Goal: Communication & Community: Answer question/provide support

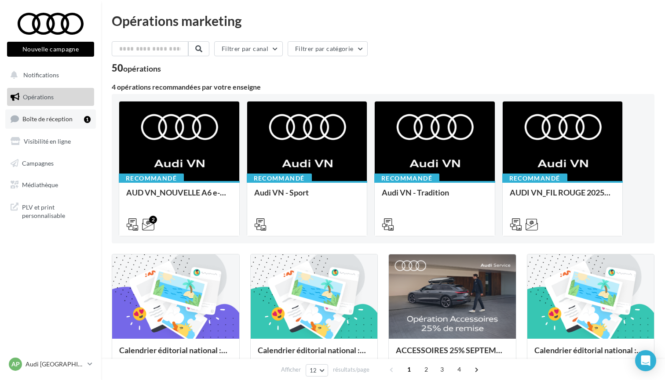
click at [52, 120] on span "Boîte de réception" at bounding box center [47, 118] width 50 height 7
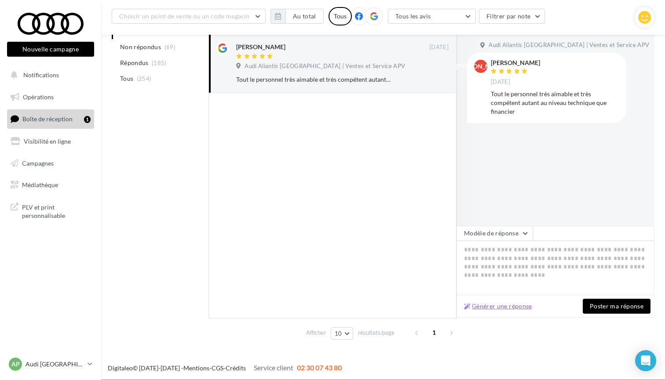
scroll to position [115, 0]
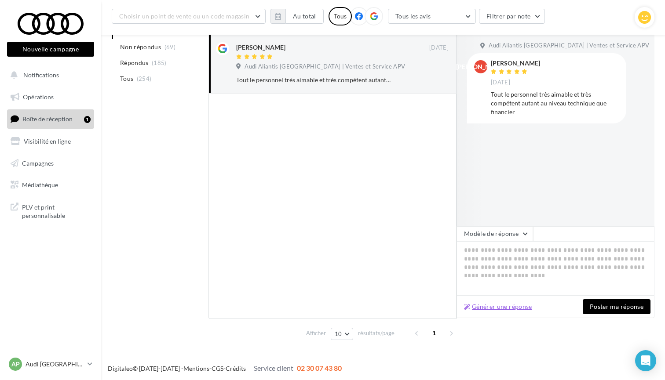
click at [521, 308] on button "Générer une réponse" at bounding box center [497, 307] width 75 height 11
type textarea "**********"
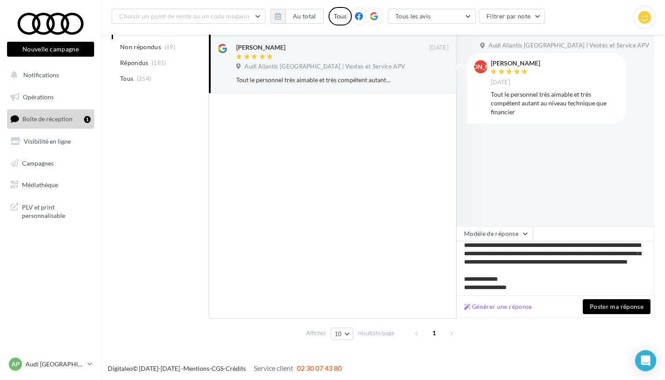
scroll to position [29, 0]
click at [592, 308] on button "Poster ma réponse" at bounding box center [616, 306] width 68 height 15
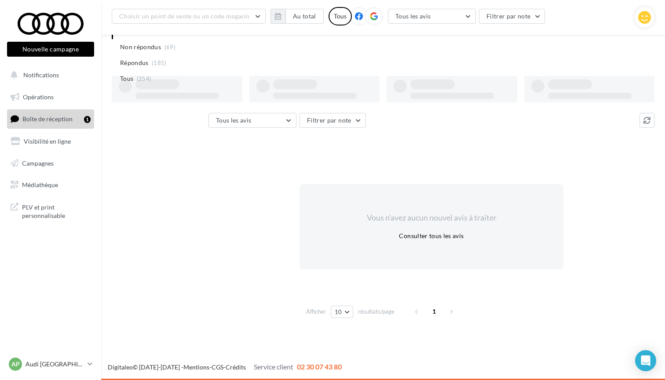
scroll to position [14, 0]
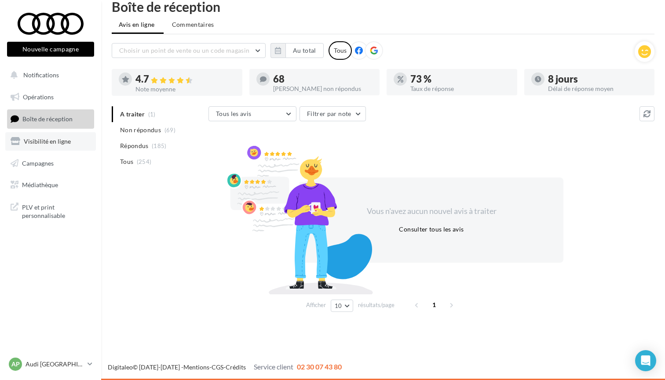
click at [52, 144] on link "Visibilité en ligne" at bounding box center [50, 141] width 91 height 18
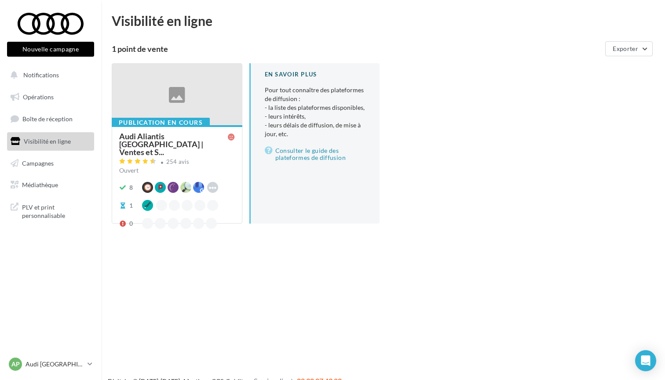
click at [176, 138] on span "Audi Aliantis Paris | Ventes et S..." at bounding box center [173, 144] width 109 height 24
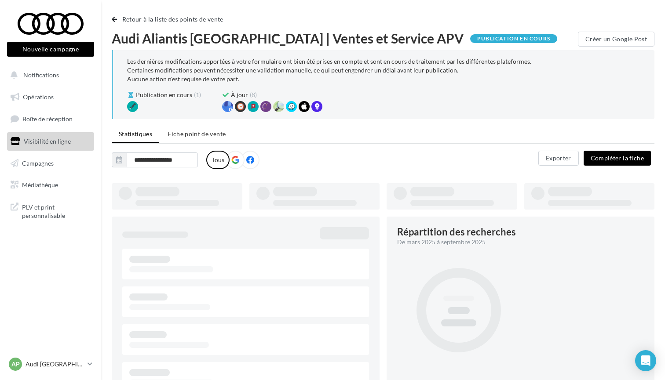
type input "**********"
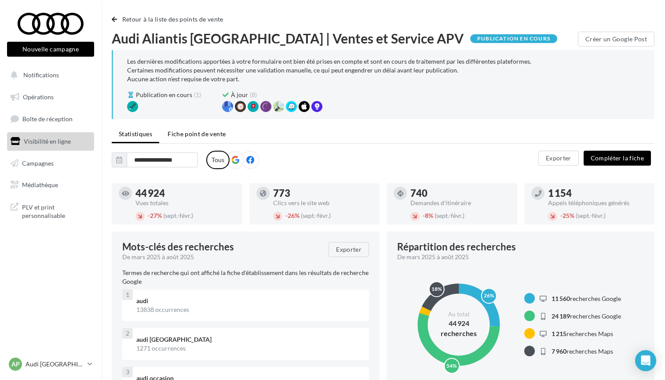
click at [194, 131] on span "Fiche point de vente" at bounding box center [196, 133] width 58 height 7
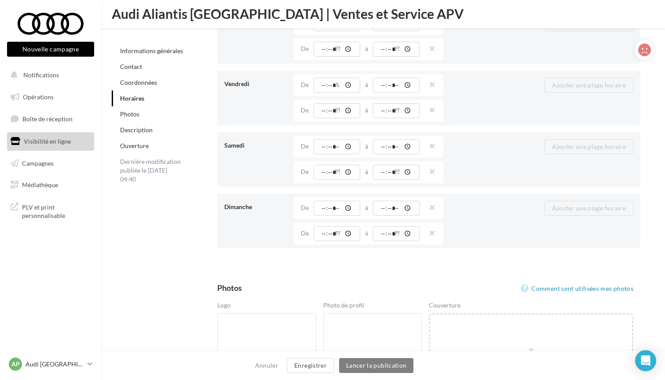
scroll to position [1114, 0]
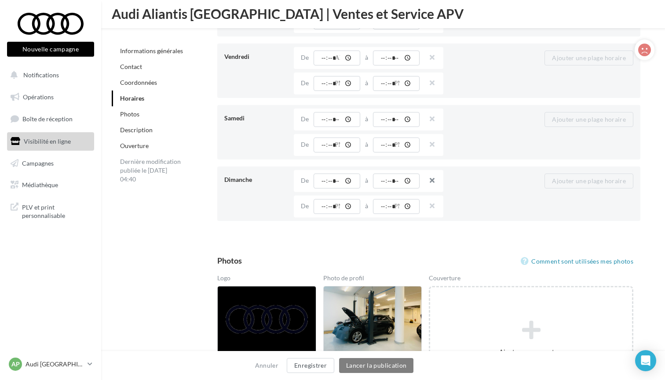
click at [431, 182] on button "button" at bounding box center [428, 181] width 7 height 12
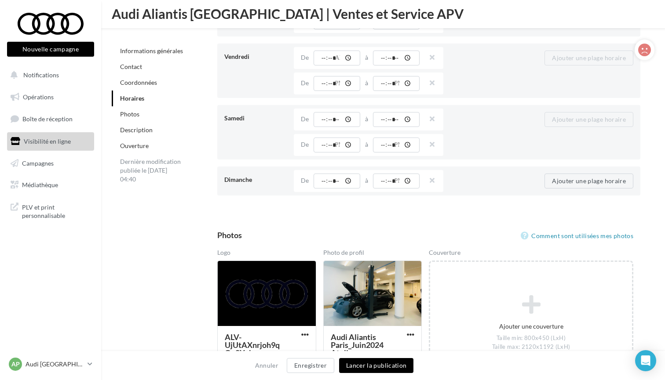
click at [431, 182] on button "button" at bounding box center [428, 181] width 7 height 12
click at [378, 364] on button "Lancer la publication" at bounding box center [376, 365] width 74 height 15
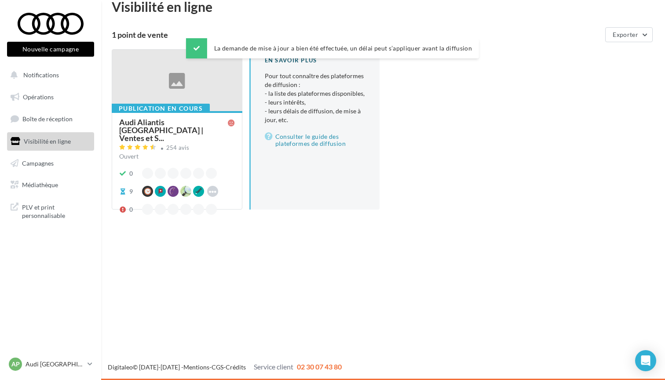
scroll to position [14, 0]
click at [69, 370] on div "AP Audi PARIS 15 audi-pari-gest" at bounding box center [46, 364] width 75 height 13
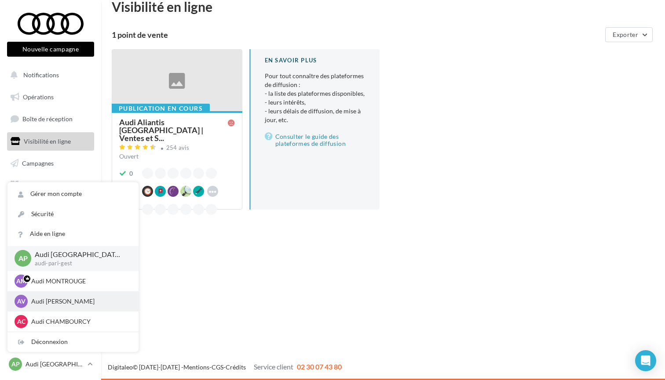
click at [73, 302] on p "Audi VIRY CHATILLON" at bounding box center [79, 301] width 97 height 9
